Goal: Information Seeking & Learning: Learn about a topic

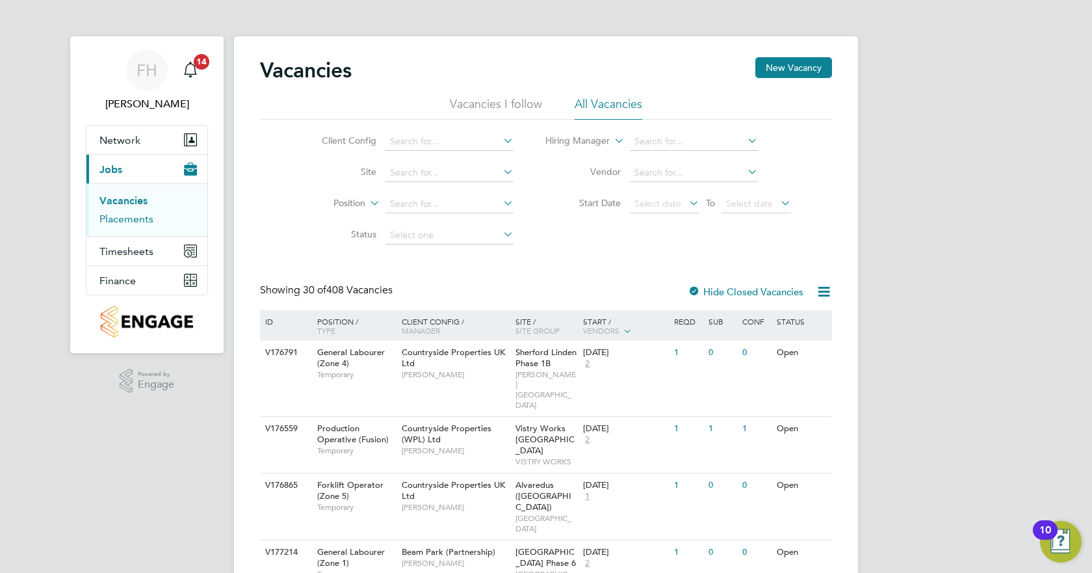
click at [122, 220] on link "Placements" at bounding box center [126, 219] width 54 height 12
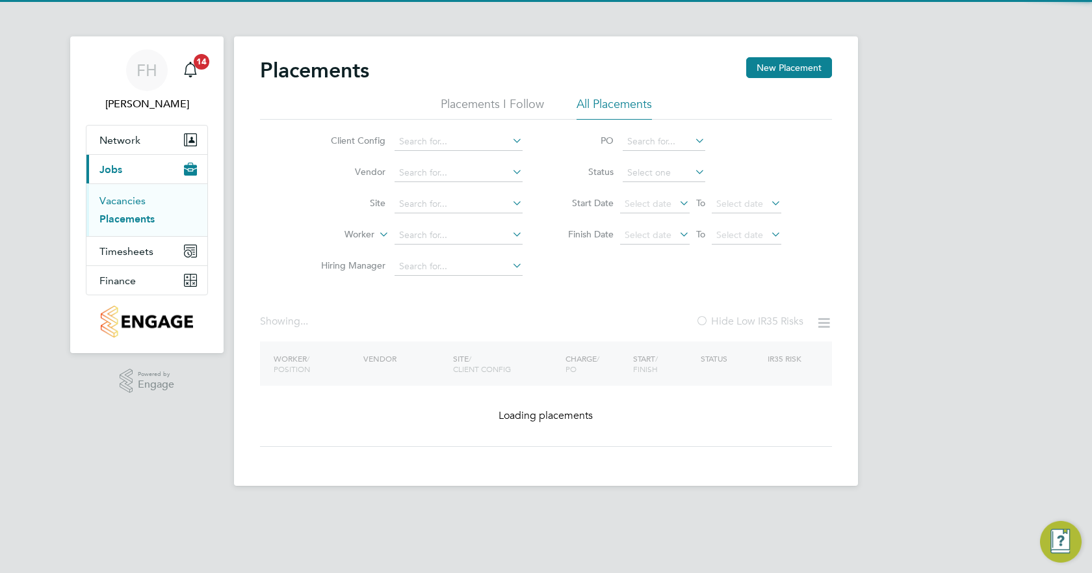
click at [127, 204] on link "Vacancies" at bounding box center [122, 200] width 46 height 12
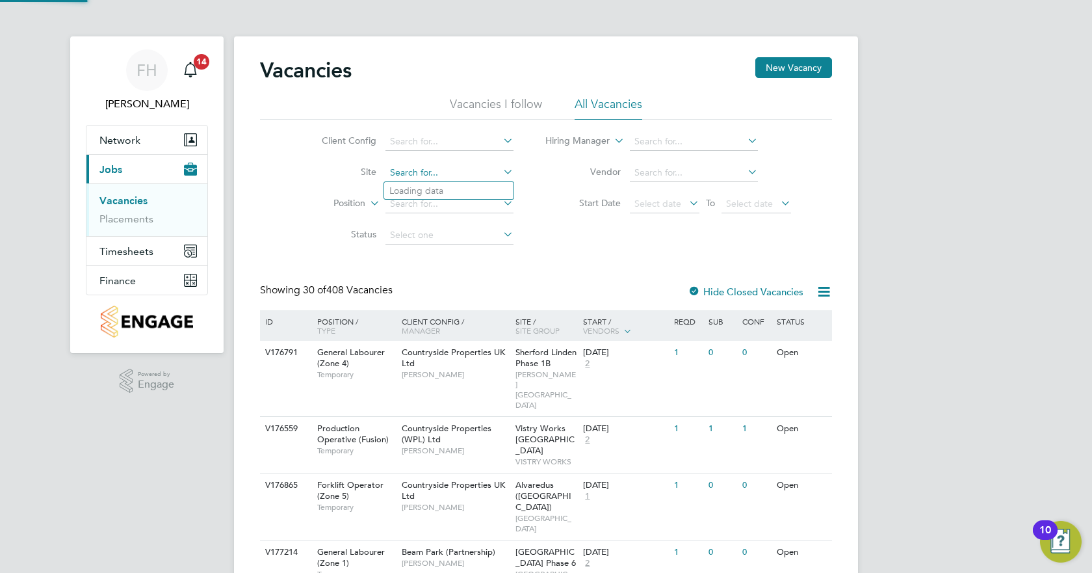
click at [428, 179] on input at bounding box center [450, 173] width 128 height 18
click at [433, 208] on li "Witney 3" at bounding box center [448, 209] width 129 height 18
type input "Witney 3"
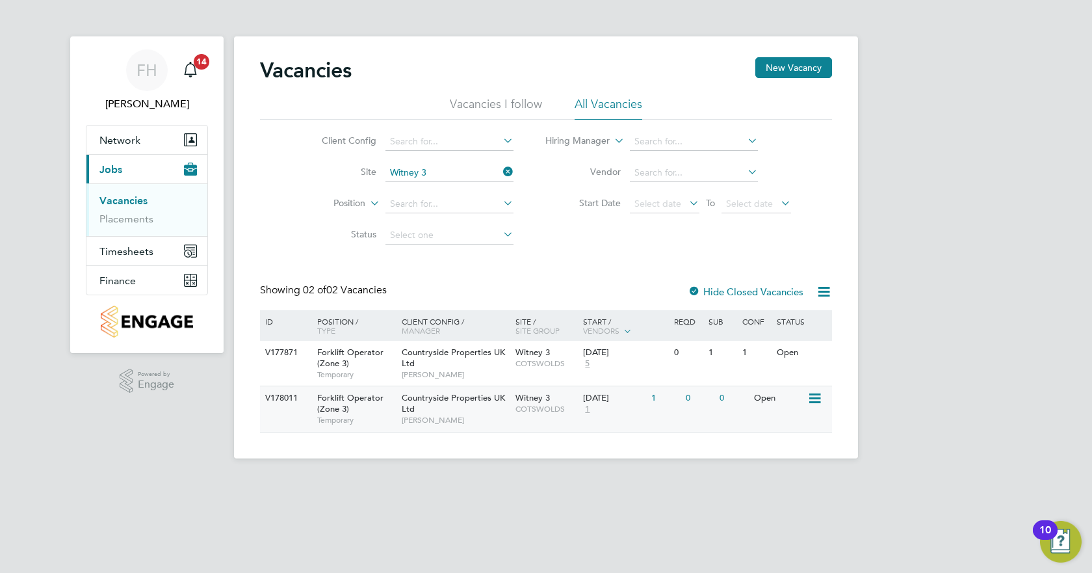
click at [452, 402] on span "Countryside Properties UK Ltd" at bounding box center [453, 403] width 103 height 22
click at [458, 400] on span "Countryside Properties UK Ltd" at bounding box center [453, 403] width 103 height 22
click at [454, 362] on div "Countryside Properties UK Ltd Paul O'Keeffe" at bounding box center [456, 363] width 114 height 45
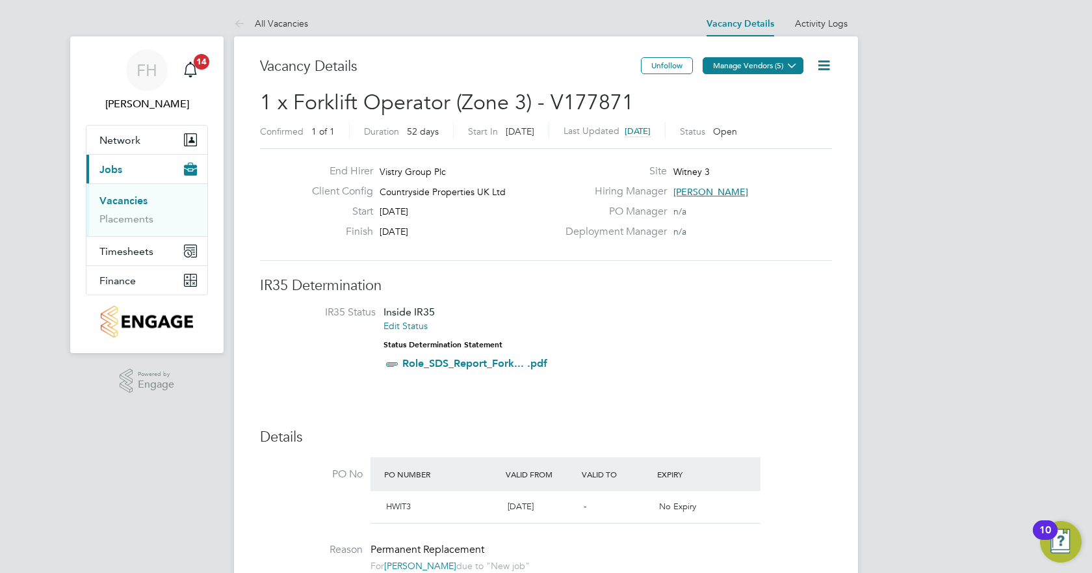
click at [752, 69] on button "Manage Vendors (5)" at bounding box center [753, 65] width 101 height 17
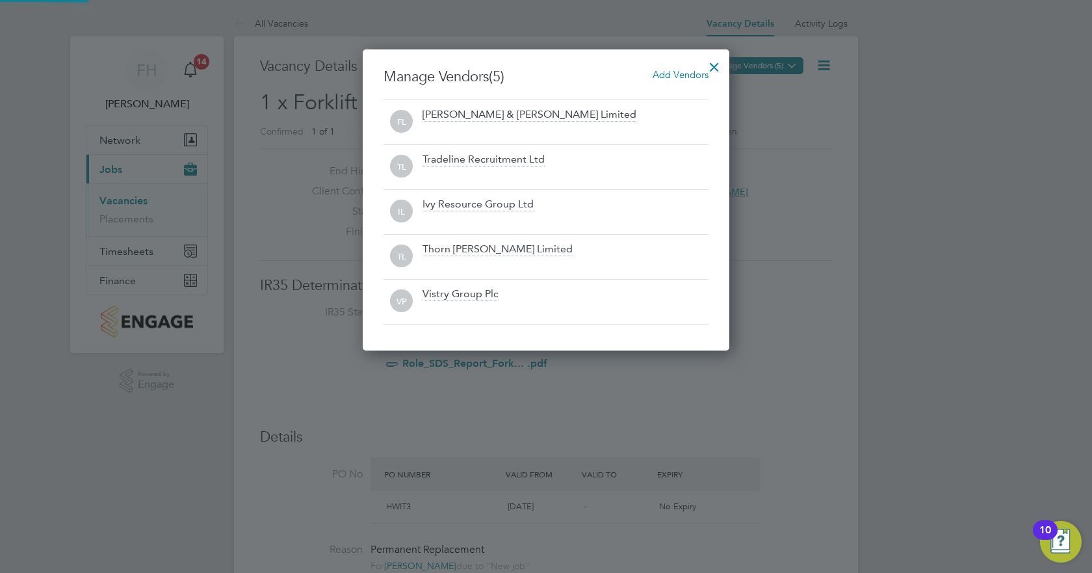
scroll to position [301, 367]
click at [752, 69] on div at bounding box center [546, 286] width 1092 height 573
click at [716, 68] on div at bounding box center [714, 63] width 23 height 23
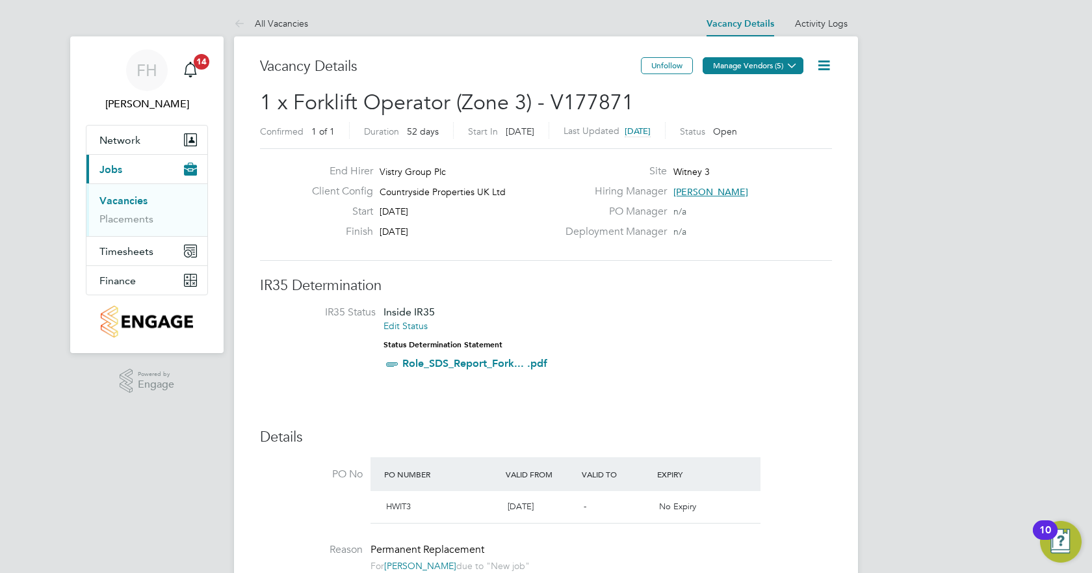
click at [787, 65] on icon at bounding box center [792, 65] width 10 height 10
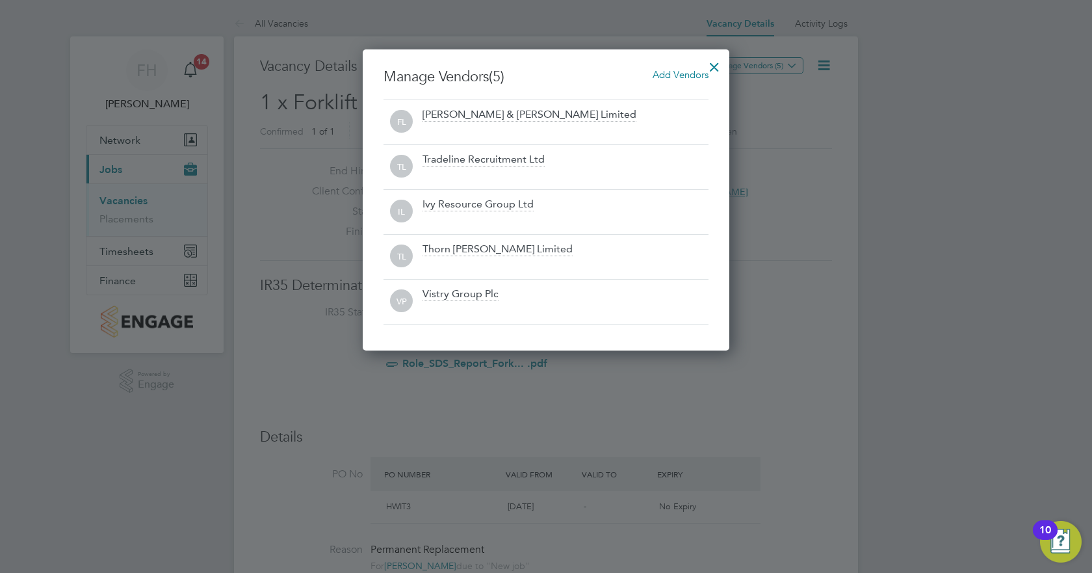
click at [793, 183] on div at bounding box center [546, 286] width 1092 height 573
click at [764, 384] on div at bounding box center [546, 286] width 1092 height 573
click at [716, 64] on div at bounding box center [714, 63] width 23 height 23
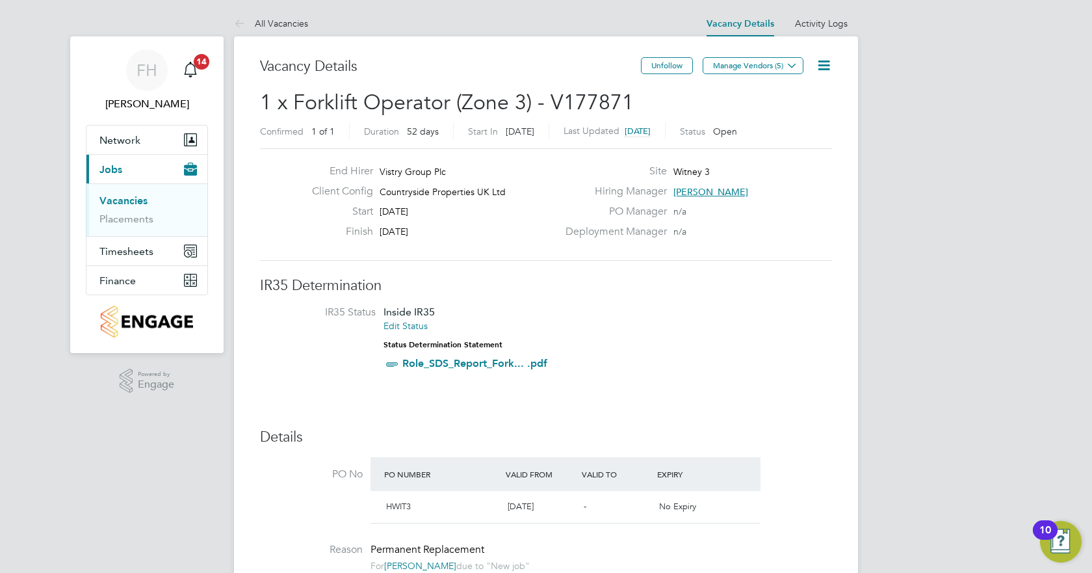
click at [740, 320] on li "IR35 Status Inside IR35 Edit Status Status Determination Statement Role_SDS_Rep…" at bounding box center [546, 341] width 546 height 70
